Goal: Task Accomplishment & Management: Manage account settings

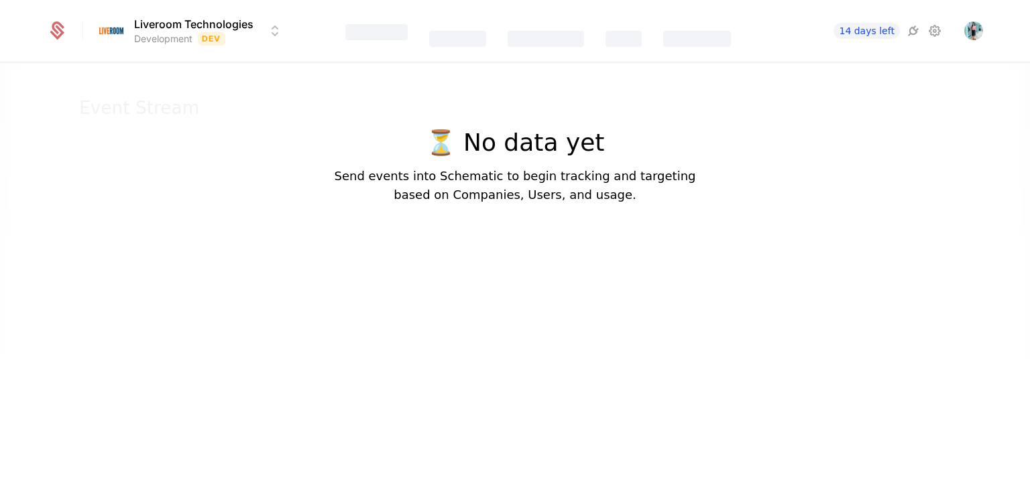
click at [384, 296] on div at bounding box center [515, 298] width 1030 height 489
click at [976, 31] on img "Open user button" at bounding box center [973, 30] width 19 height 19
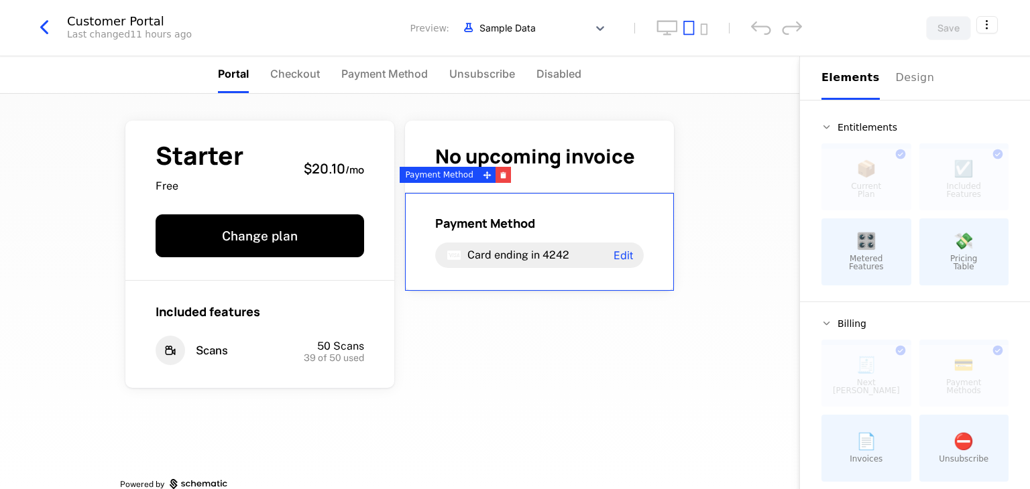
scroll to position [22, 0]
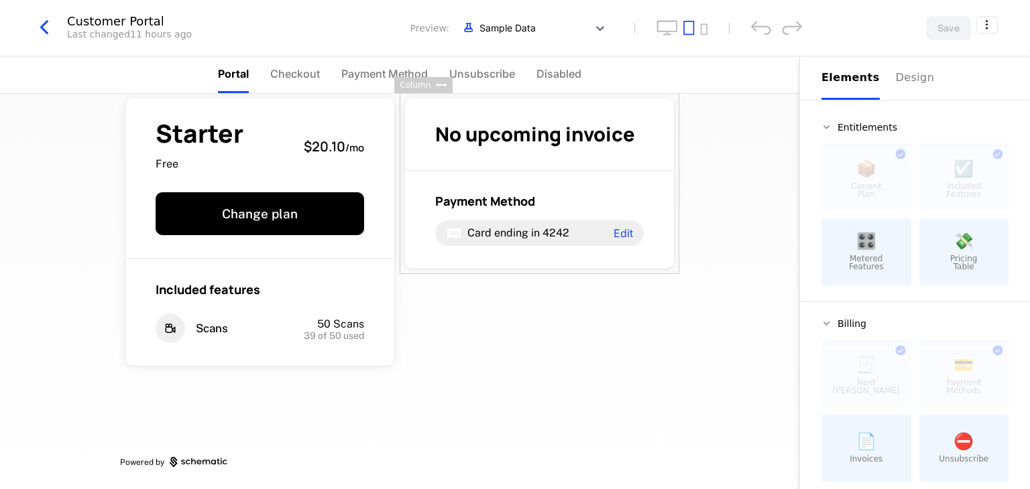
click at [971, 252] on div "💸 Pricing Table" at bounding box center [964, 252] width 90 height 67
click at [955, 249] on span "💸" at bounding box center [963, 241] width 20 height 16
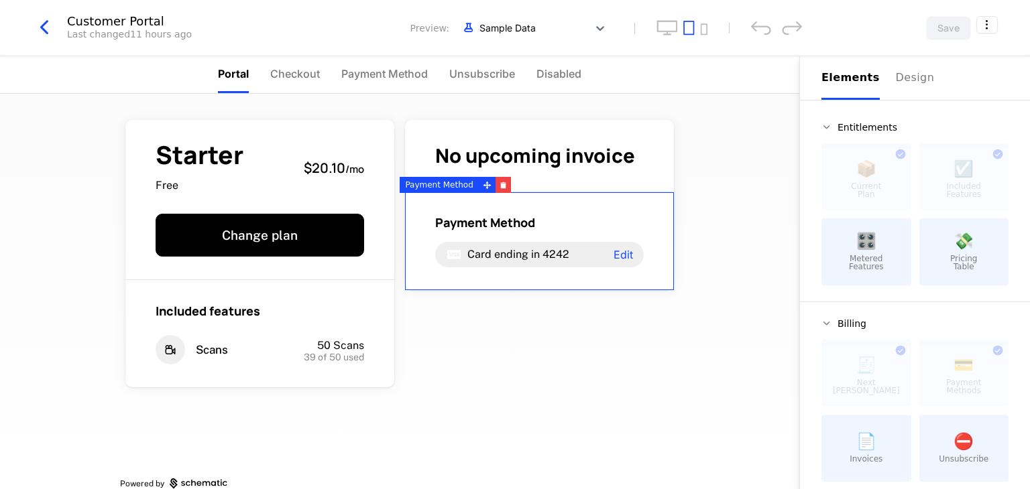
scroll to position [0, 0]
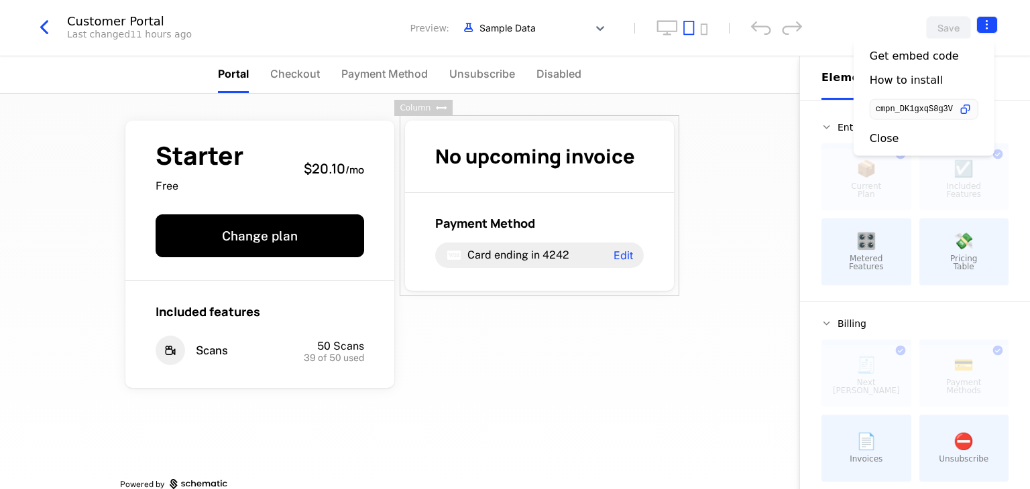
click at [985, 29] on html "Liveroom Technologies Development Dev Features Features Flags Catalog Plans Add…" at bounding box center [515, 244] width 1030 height 489
click at [969, 111] on icon "button" at bounding box center [965, 110] width 14 height 14
click at [941, 62] on div "Get embed code" at bounding box center [913, 56] width 89 height 13
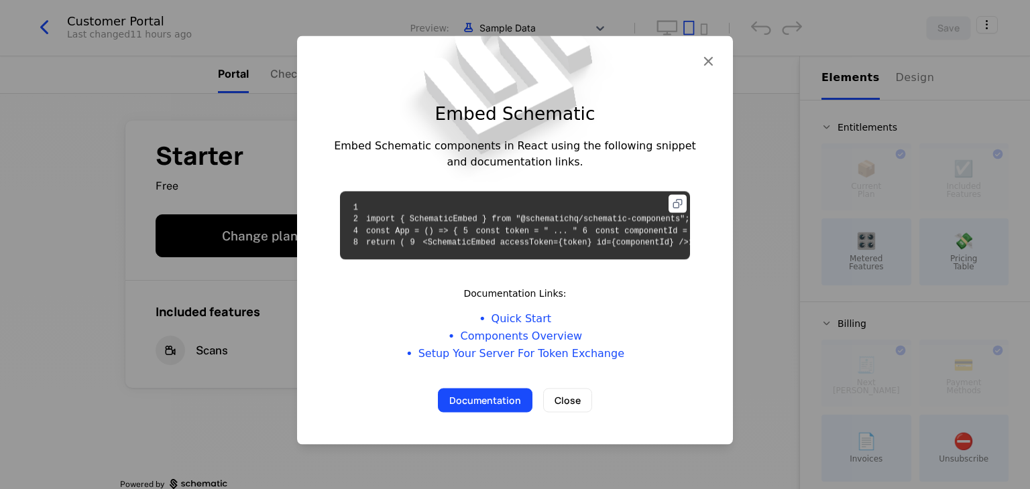
click at [668, 194] on icon at bounding box center [677, 203] width 18 height 18
click at [699, 52] on icon "button" at bounding box center [707, 60] width 17 height 17
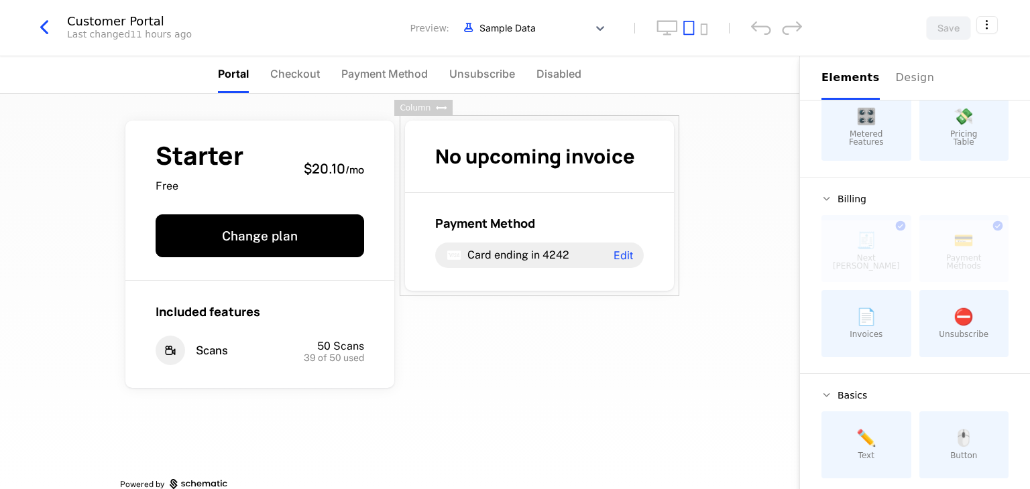
scroll to position [135, 0]
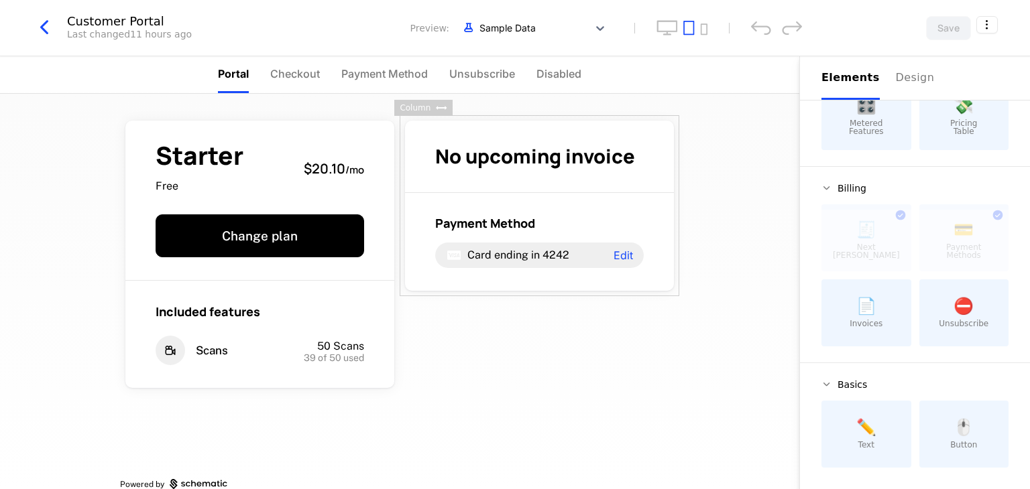
click at [960, 320] on span "Unsubscribe" at bounding box center [963, 324] width 50 height 8
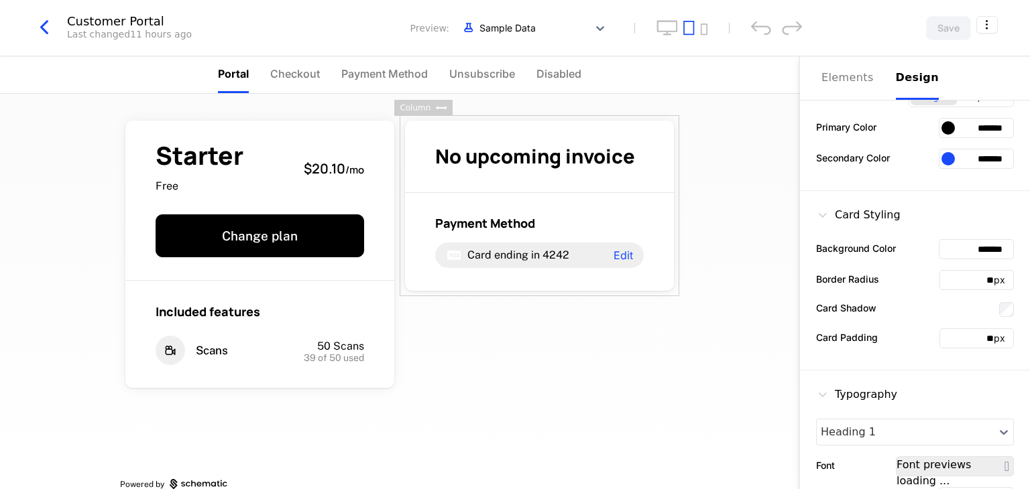
click at [902, 75] on div "Design" at bounding box center [917, 78] width 43 height 16
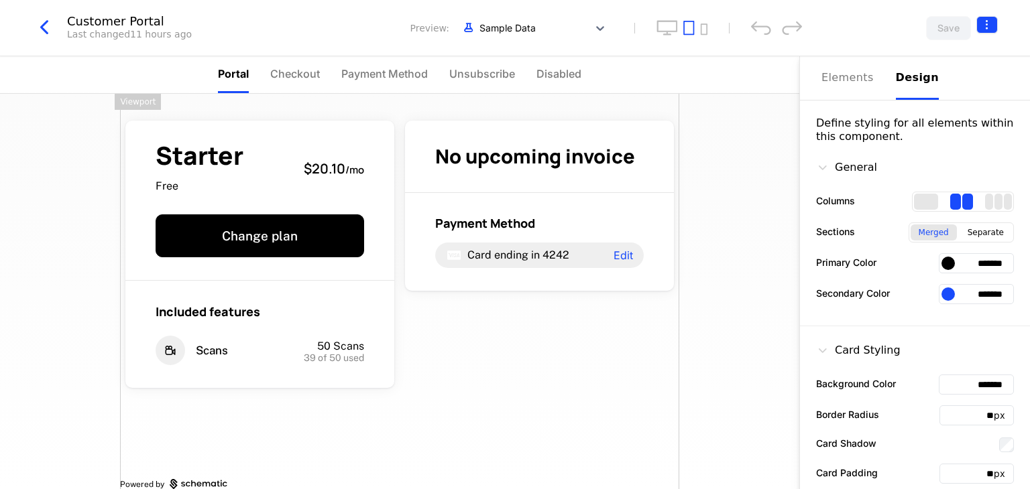
click at [993, 20] on html "Liveroom Technologies Development Dev Features Features Flags Catalog Plans Add…" at bounding box center [515, 244] width 1030 height 489
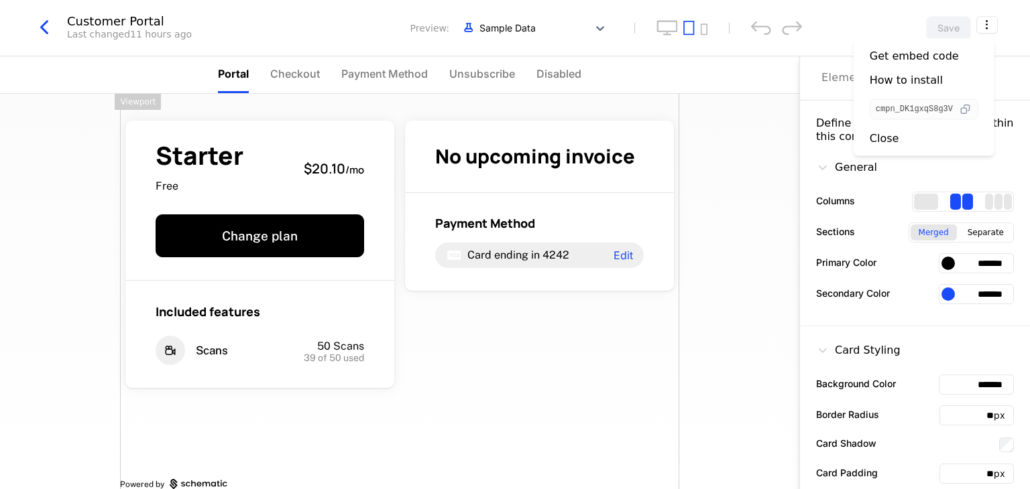
click at [967, 107] on icon "button" at bounding box center [965, 110] width 14 height 14
click at [922, 74] on div "How to install" at bounding box center [905, 80] width 73 height 13
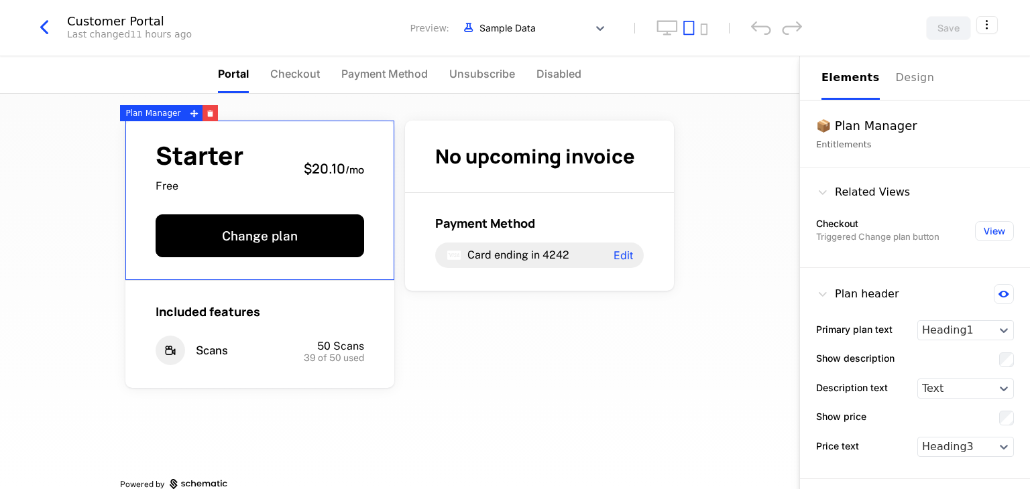
click at [233, 165] on span "Starter" at bounding box center [200, 155] width 88 height 25
click at [186, 111] on div at bounding box center [194, 113] width 17 height 16
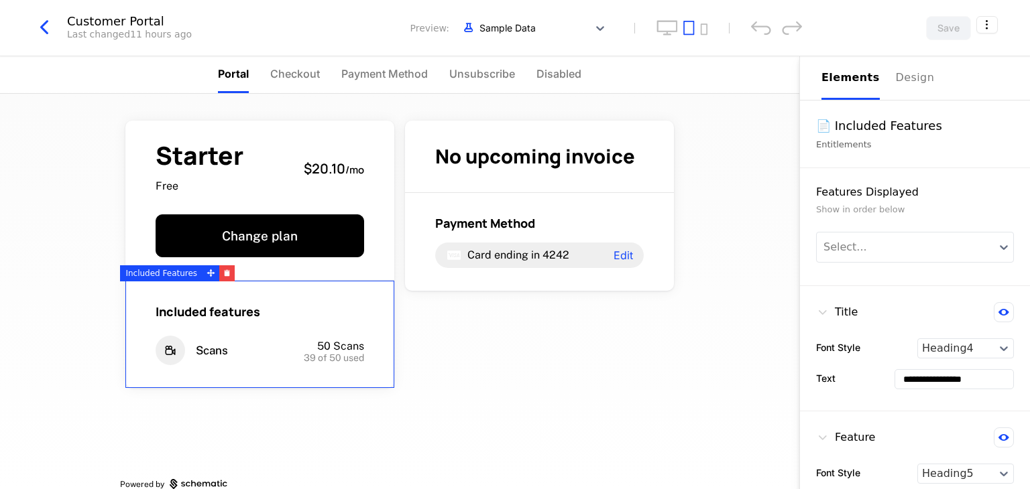
click at [377, 357] on div "Included features Scans 50 Scans 39 of 50 used" at bounding box center [259, 334] width 269 height 107
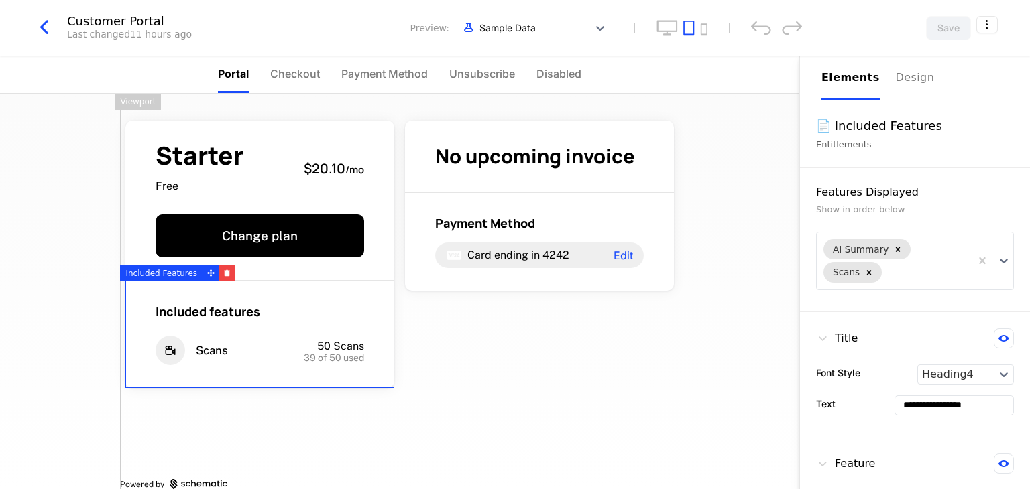
click at [547, 356] on div "Starter Free $20.10 / mo Change plan Included features Scans 50 Scans 39 of 50 …" at bounding box center [399, 303] width 559 height 418
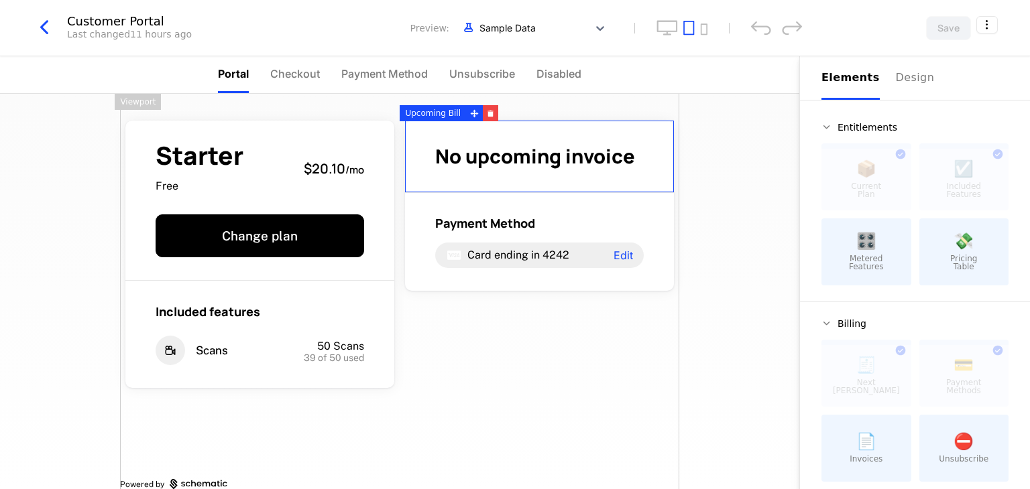
click at [860, 258] on span "Metered Features" at bounding box center [866, 263] width 35 height 16
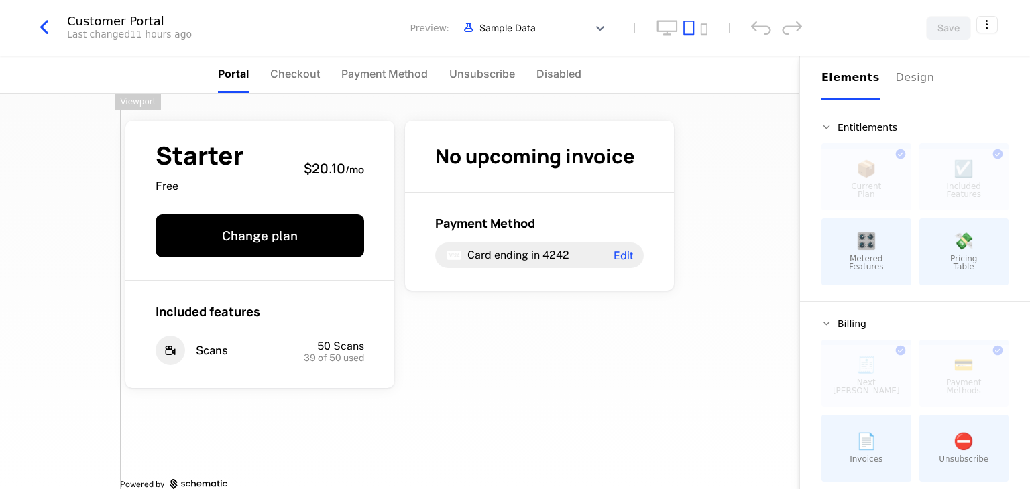
click at [497, 320] on div "Starter Free $20.10 / mo Change plan Included features Scans 50 Scans 39 of 50 …" at bounding box center [399, 303] width 559 height 418
click at [874, 249] on div "🎛️ Metered Features" at bounding box center [866, 252] width 90 height 67
click at [906, 81] on div "Design" at bounding box center [917, 78] width 43 height 16
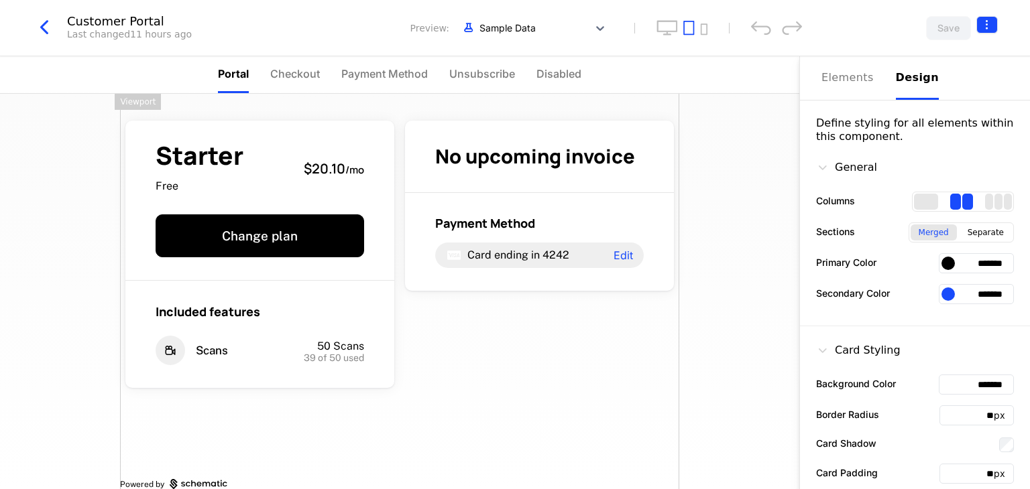
click at [989, 19] on html "Liveroom Technologies Development Dev Features Features Flags Catalog Plans Add…" at bounding box center [515, 244] width 1030 height 489
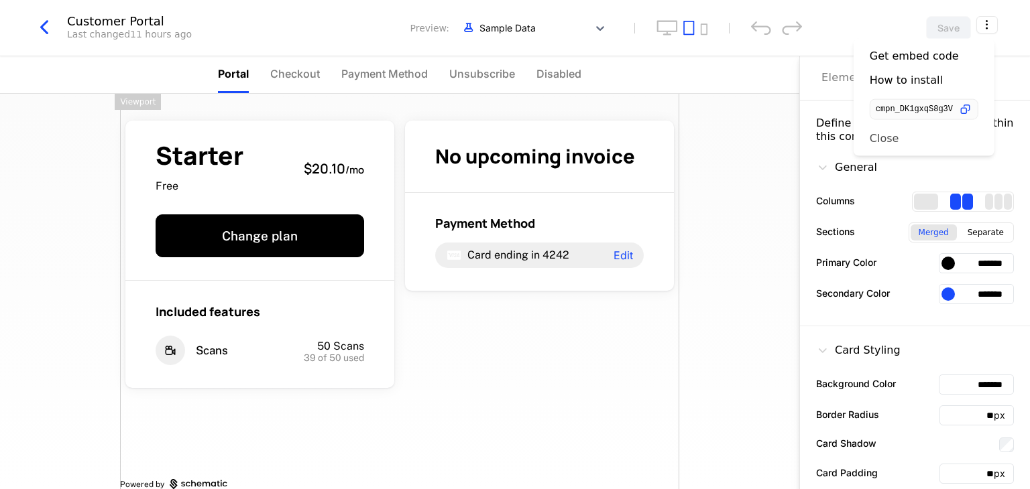
click at [889, 139] on div "Close" at bounding box center [883, 137] width 29 height 13
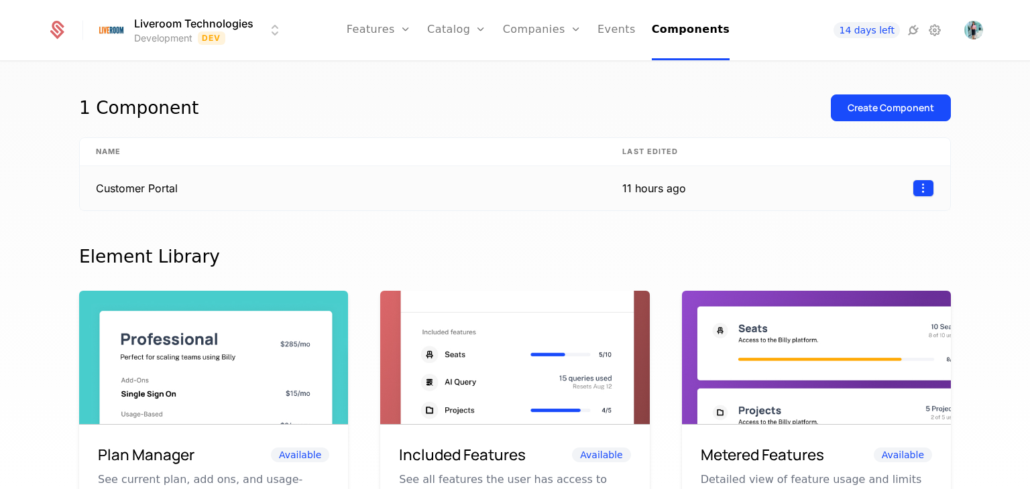
click at [920, 188] on html "Liveroom Technologies Development Dev Features Features Flags Catalog Plans Add…" at bounding box center [515, 244] width 1030 height 489
click at [814, 253] on div "Edit" at bounding box center [822, 250] width 23 height 19
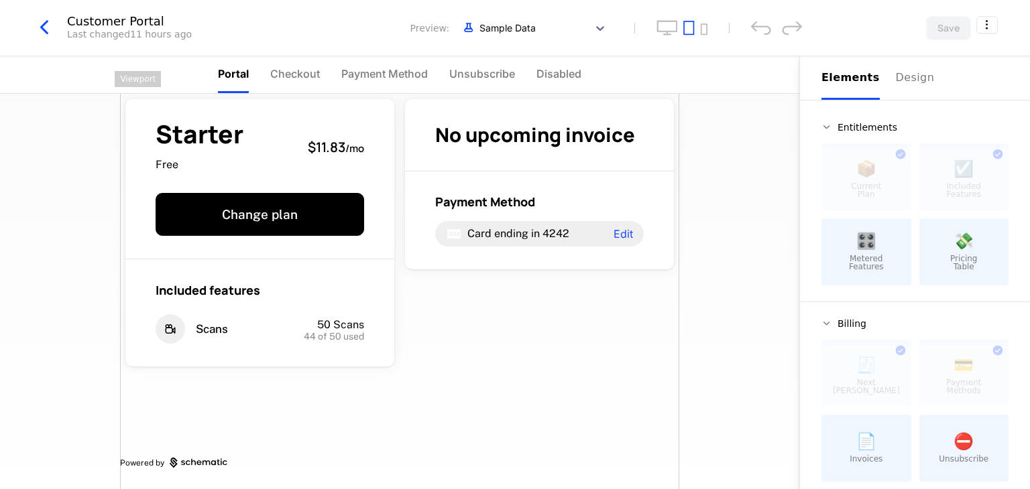
scroll to position [22, 0]
drag, startPoint x: 255, startPoint y: 393, endPoint x: 546, endPoint y: 296, distance: 306.9
click at [550, 292] on div "Starter Free $11.83 / mo Change plan Included features Scans 50 Scans 44 of 50 …" at bounding box center [399, 281] width 559 height 418
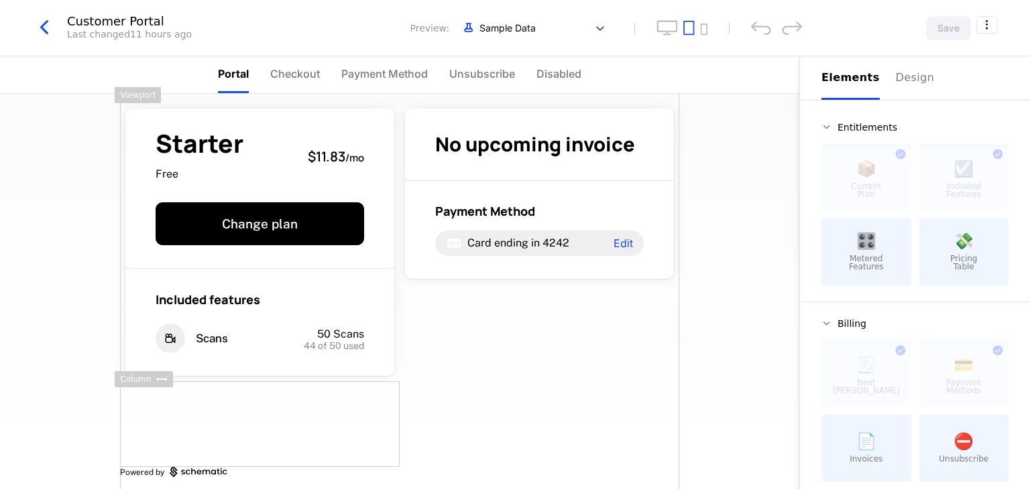
scroll to position [0, 0]
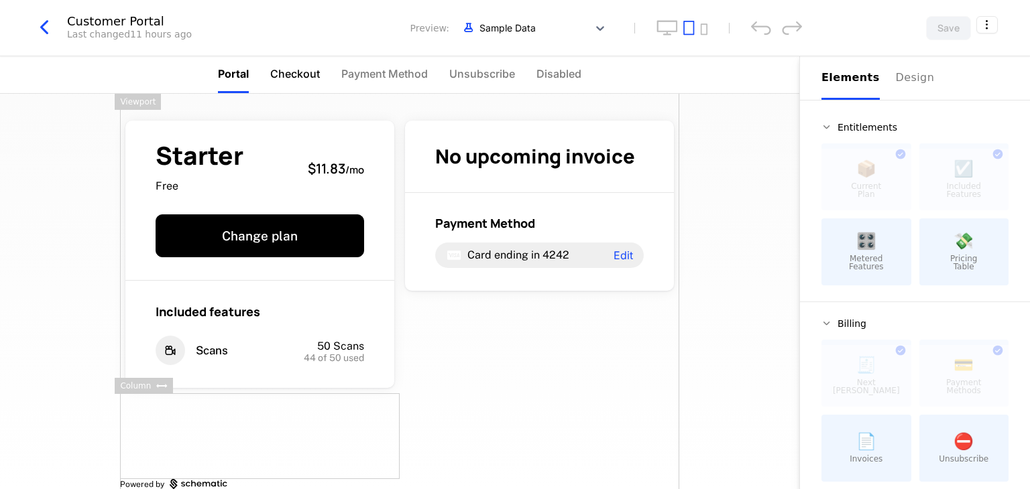
click at [305, 70] on span "Checkout" at bounding box center [295, 74] width 50 height 16
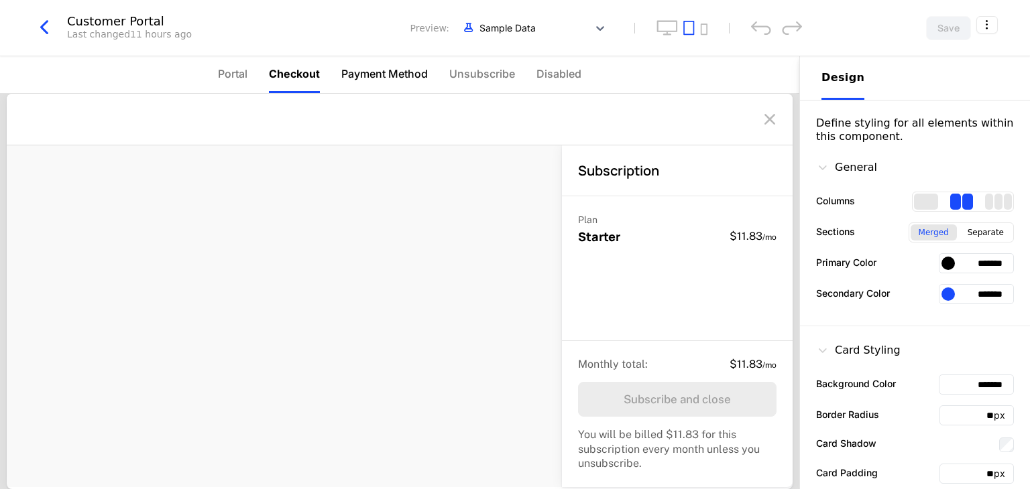
click at [389, 70] on span "Payment Method" at bounding box center [384, 74] width 86 height 16
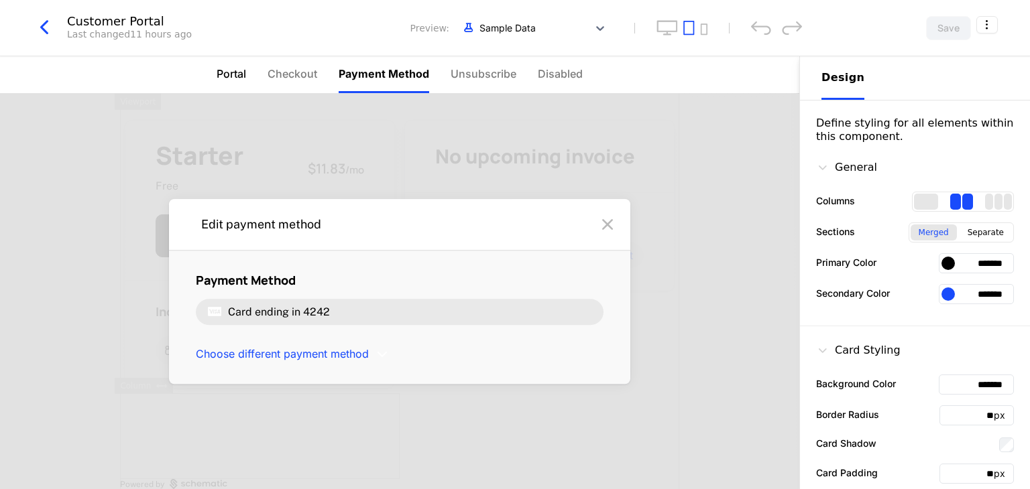
click at [245, 60] on li "Portal" at bounding box center [231, 74] width 29 height 37
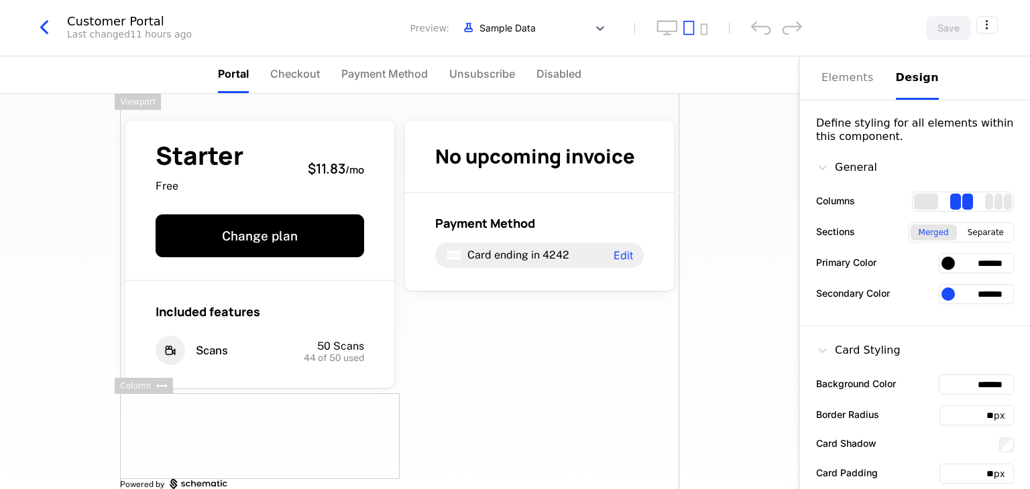
scroll to position [22, 0]
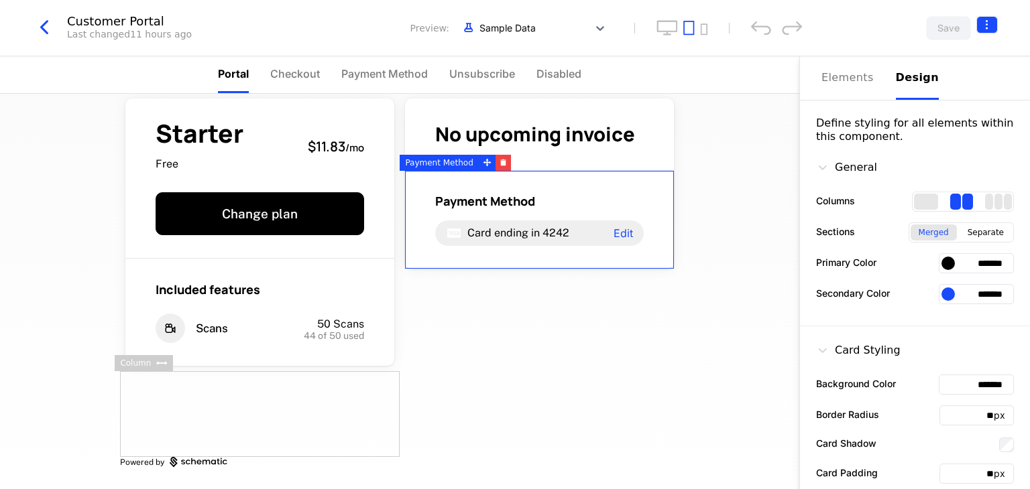
click at [990, 30] on html "Liveroom Technologies Development Dev Features Features Flags Catalog Plans Add…" at bounding box center [515, 244] width 1030 height 489
click at [720, 227] on html "Liveroom Technologies Development Dev Features Features Flags Catalog Plans Add…" at bounding box center [515, 244] width 1030 height 489
